Goal: Check status: Check status

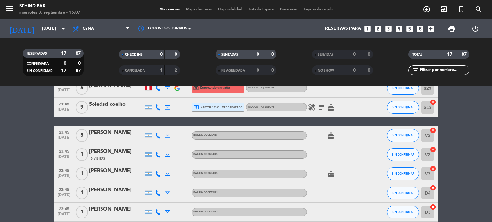
scroll to position [96, 0]
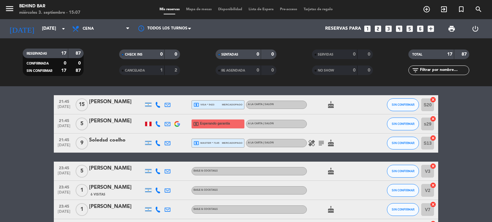
click at [51, 41] on div "RESERVADAS 17 87 CONFIRMADA 0 0 SIN CONFIRMAR 17 87 CHECK INS 0 0 CANCELADA 1 2…" at bounding box center [246, 62] width 492 height 48
click at [55, 35] on div "[DATE] [DATE] arrow_drop_down" at bounding box center [37, 29] width 64 height 14
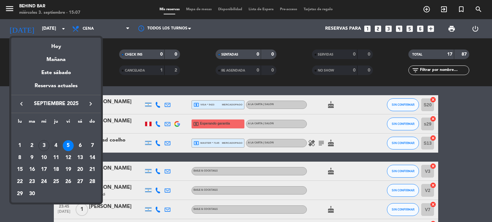
click at [55, 144] on div "4" at bounding box center [56, 146] width 11 height 11
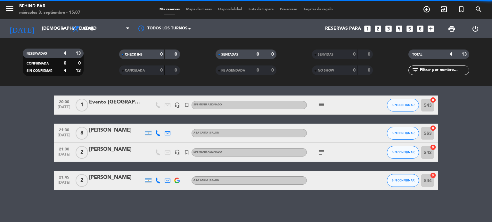
scroll to position [20, 0]
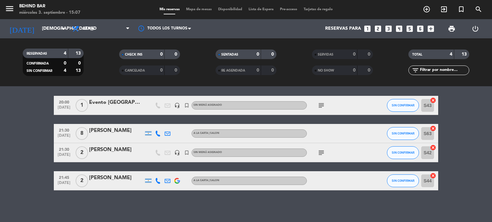
click at [321, 107] on icon "subject" at bounding box center [321, 106] width 8 height 8
click at [320, 104] on icon "subject" at bounding box center [321, 106] width 8 height 8
click at [319, 156] on icon "subject" at bounding box center [321, 153] width 8 height 8
click at [29, 148] on bookings-row "20:00 [DATE] 1 Evento Galicia, headset_mic turned_in_not Sin menú asignado subj…" at bounding box center [246, 143] width 492 height 95
click at [22, 156] on bookings-row "20:00 [DATE] 1 Evento Galicia, headset_mic turned_in_not Sin menú asignado subj…" at bounding box center [246, 143] width 492 height 95
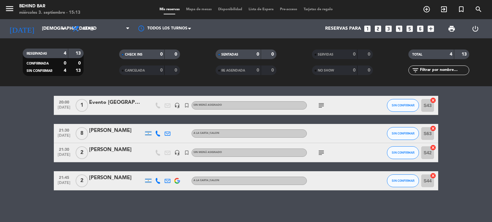
click at [223, 105] on div "Sin menú asignado" at bounding box center [248, 105] width 115 height 8
click at [40, 146] on bookings-row "20:00 [DATE] 1 Evento Galicia, headset_mic turned_in_not Sin menú asignado Sin …" at bounding box center [246, 143] width 492 height 95
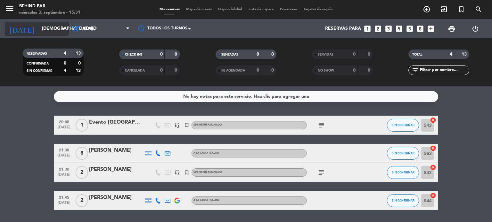
click at [56, 29] on input "[DEMOGRAPHIC_DATA][DATE]" at bounding box center [69, 29] width 61 height 12
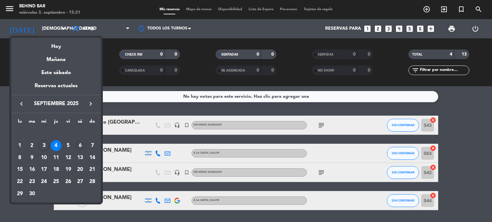
click at [78, 144] on div "6" at bounding box center [80, 146] width 11 height 11
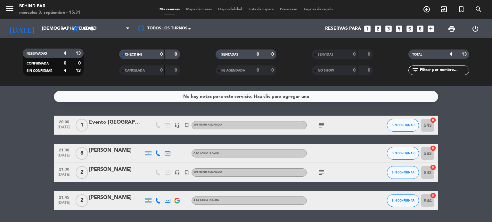
type input "[DATE]"
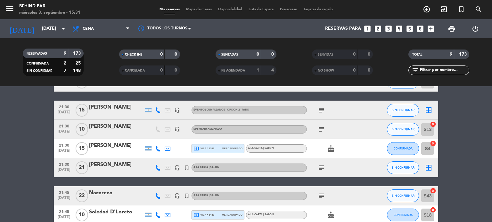
scroll to position [96, 0]
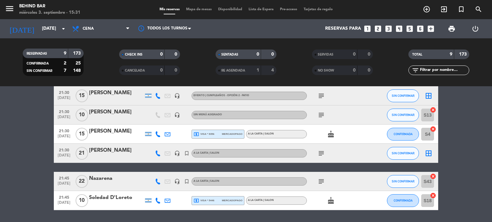
click at [320, 115] on icon "subject" at bounding box center [321, 115] width 8 height 8
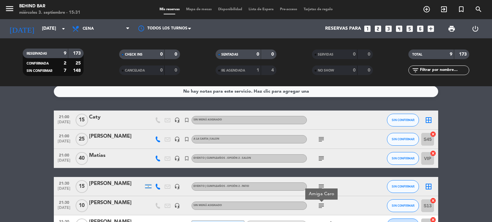
scroll to position [0, 0]
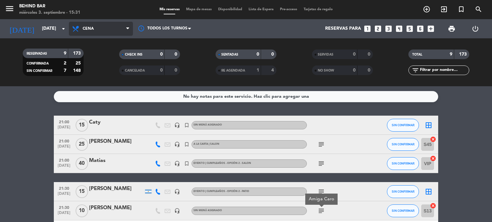
click at [100, 29] on span "Cena" at bounding box center [101, 29] width 64 height 14
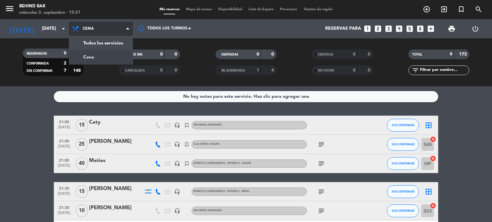
click at [101, 29] on span "Cena" at bounding box center [101, 29] width 64 height 14
